Goal: Find specific page/section: Find specific page/section

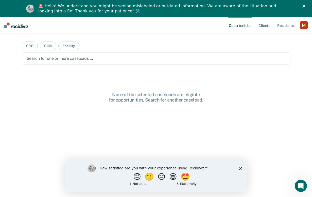
click at [302, 24] on div "button" at bounding box center [304, 25] width 8 height 8
click at [267, 40] on link "Profile" at bounding box center [283, 38] width 41 height 4
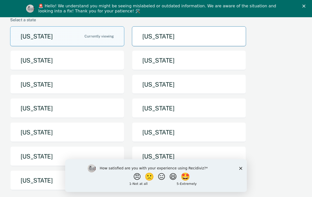
scroll to position [54, 0]
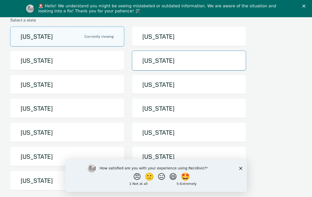
click at [176, 65] on button "[US_STATE]" at bounding box center [189, 61] width 114 height 20
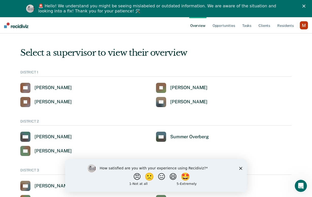
click at [239, 168] on div "How satisfied are you with your experience using Recidiviz? 😠 🙁 😑 😄 🤩 1 - Not a…" at bounding box center [156, 175] width 182 height 33
click at [241, 168] on polygon "Close survey" at bounding box center [240, 168] width 3 height 3
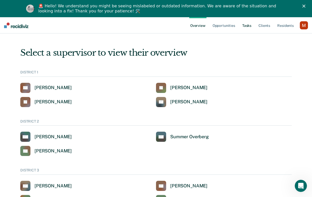
click at [249, 22] on link "Tasks" at bounding box center [246, 25] width 11 height 16
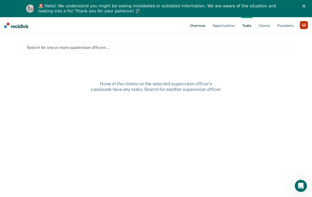
click at [194, 21] on link "Overview" at bounding box center [197, 25] width 17 height 16
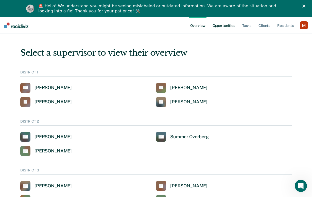
click at [230, 22] on link "Opportunities" at bounding box center [223, 25] width 25 height 16
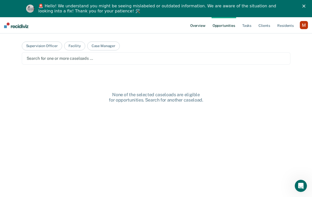
click at [203, 23] on link "Overview" at bounding box center [197, 25] width 17 height 16
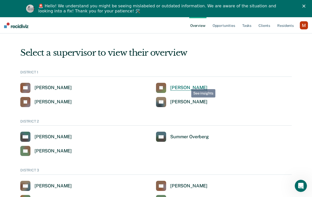
click at [187, 86] on div "[PERSON_NAME]" at bounding box center [188, 88] width 37 height 6
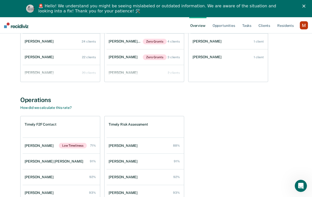
scroll to position [304, 0]
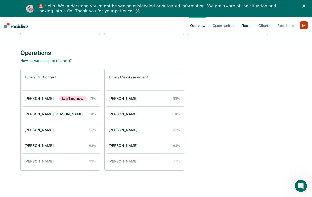
click at [247, 24] on link "Tasks" at bounding box center [246, 25] width 11 height 16
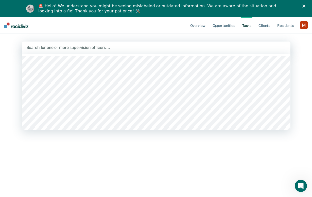
click at [163, 52] on div "Search for one or more supervision officers …" at bounding box center [156, 48] width 268 height 12
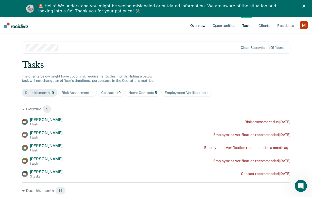
click at [203, 27] on link "Overview" at bounding box center [197, 25] width 17 height 16
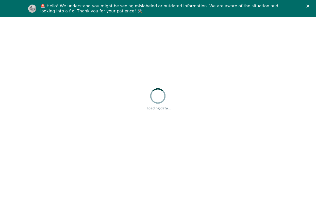
click at [309, 6] on div "Close" at bounding box center [308, 6] width 5 height 3
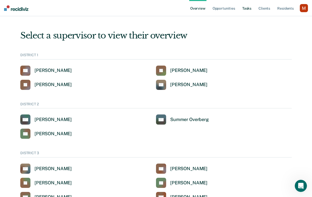
click at [244, 10] on link "Tasks" at bounding box center [246, 8] width 11 height 16
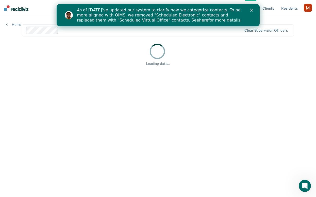
click at [252, 10] on div "Close" at bounding box center [251, 10] width 5 height 3
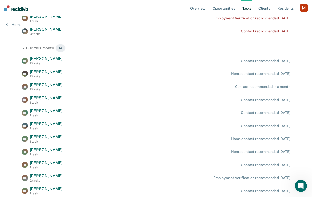
scroll to position [125, 0]
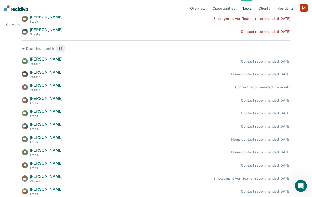
click at [308, 9] on div "button" at bounding box center [304, 8] width 8 height 8
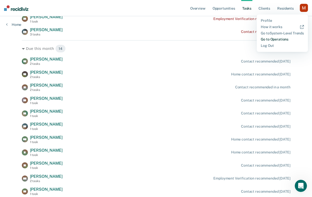
click at [272, 38] on link "Go to Operations" at bounding box center [282, 39] width 43 height 4
